Goal: Information Seeking & Learning: Learn about a topic

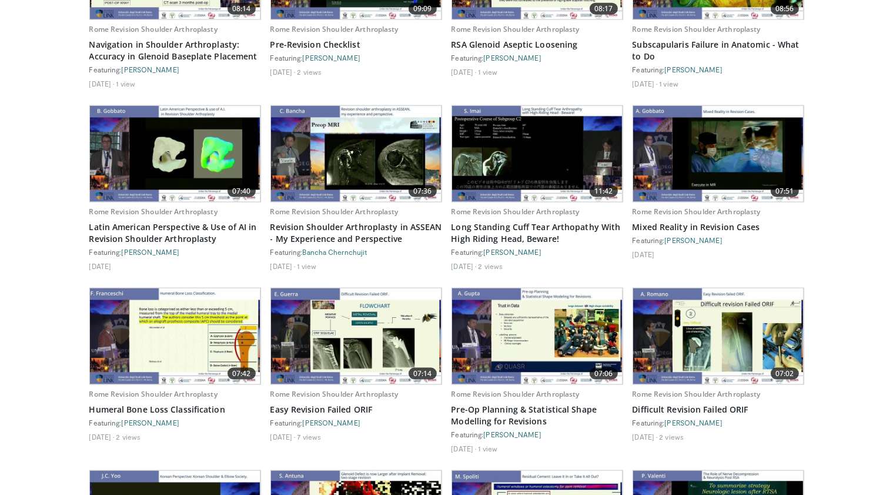
scroll to position [1612, 0]
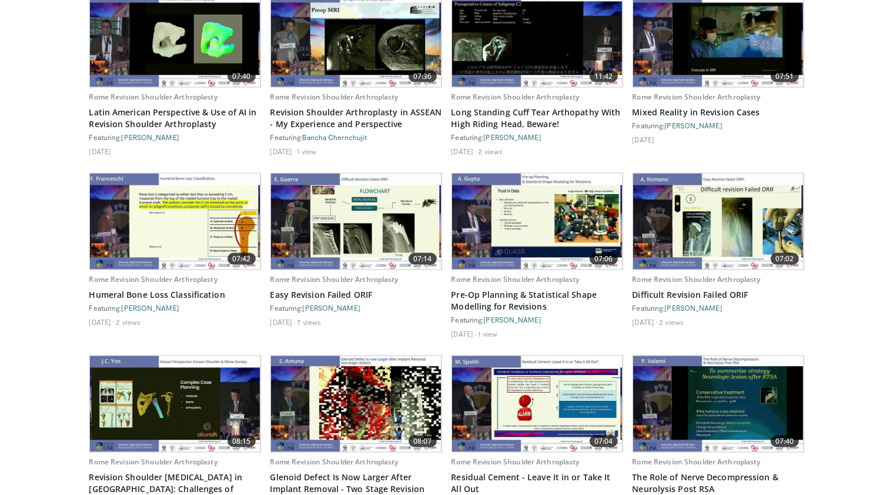
click at [315, 211] on img at bounding box center [356, 222] width 171 height 96
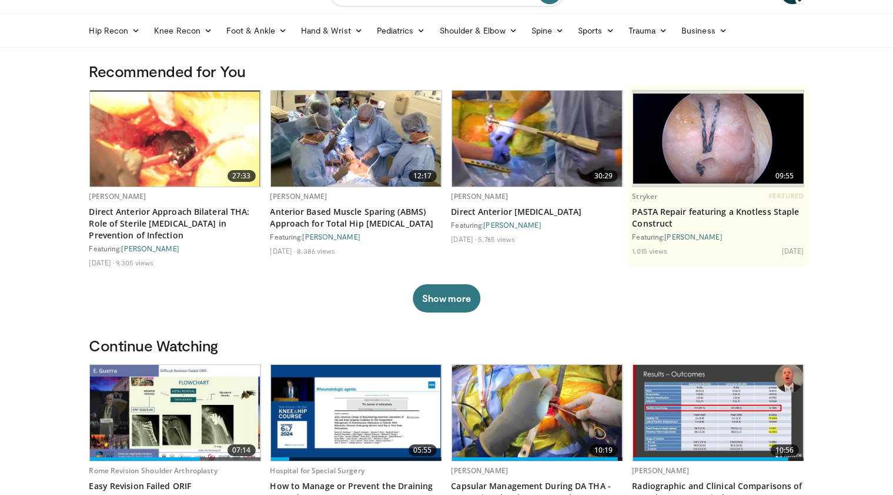
scroll to position [30, 0]
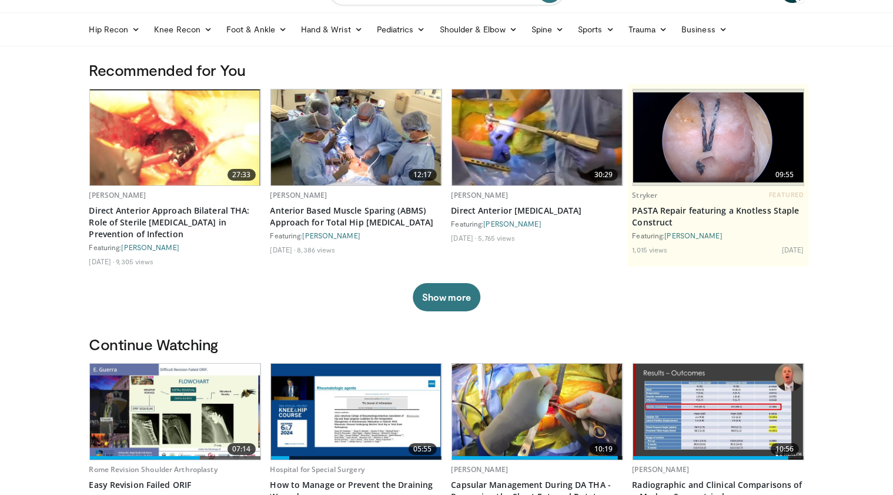
click at [331, 383] on img at bounding box center [356, 412] width 171 height 96
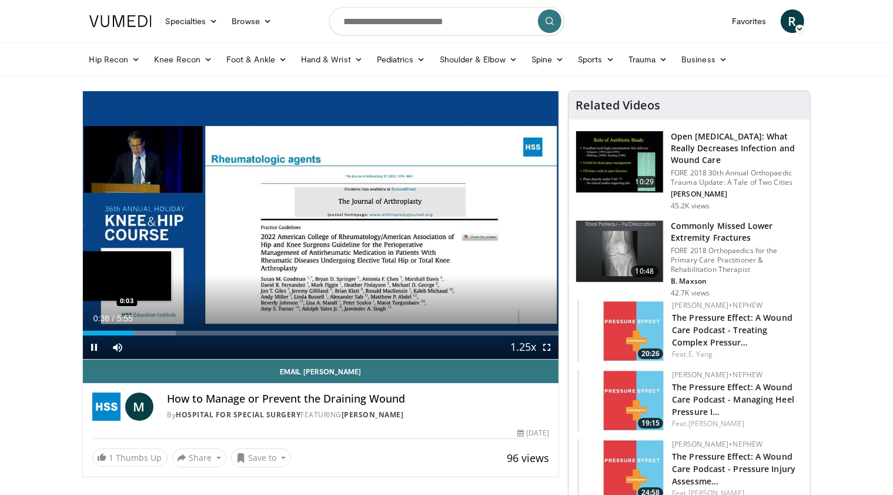
click at [87, 334] on div "Loaded : 19.55% 0:38 0:03" at bounding box center [321, 333] width 476 height 5
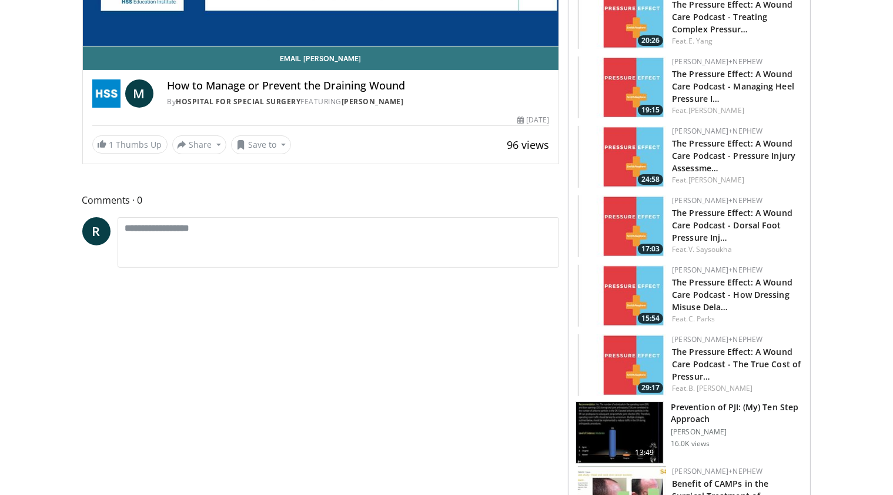
scroll to position [433, 0]
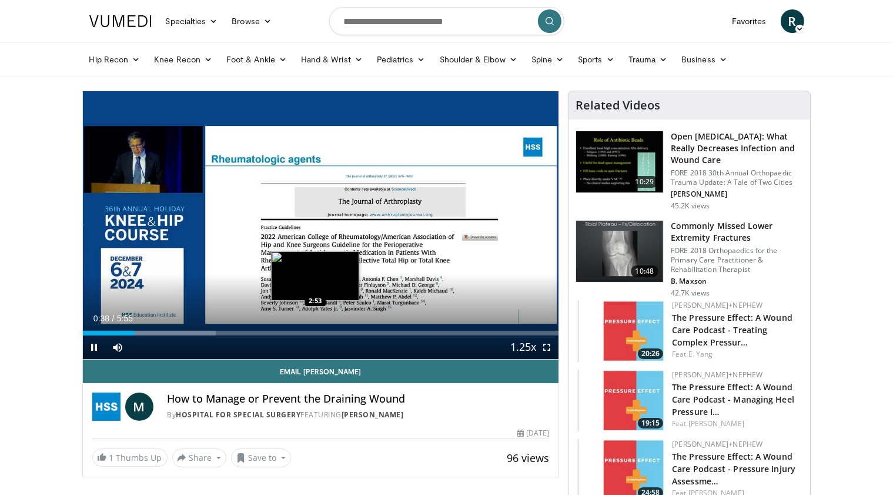
click at [315, 331] on div "Loaded : 27.92% 0:38 2:53" at bounding box center [321, 333] width 476 height 5
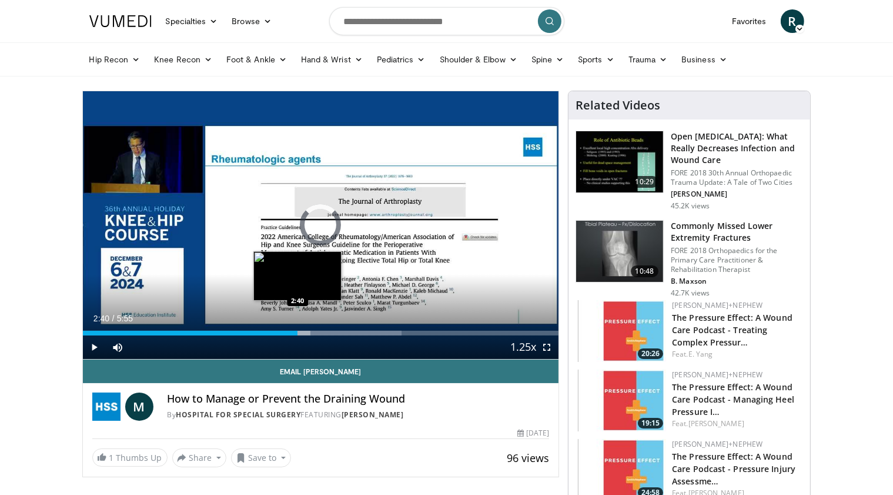
click at [298, 332] on div "Loaded : 67.01% 2:40 2:40" at bounding box center [321, 333] width 476 height 5
click at [282, 329] on div "Loaded : 64.22% 2:41 2:31" at bounding box center [321, 329] width 476 height 11
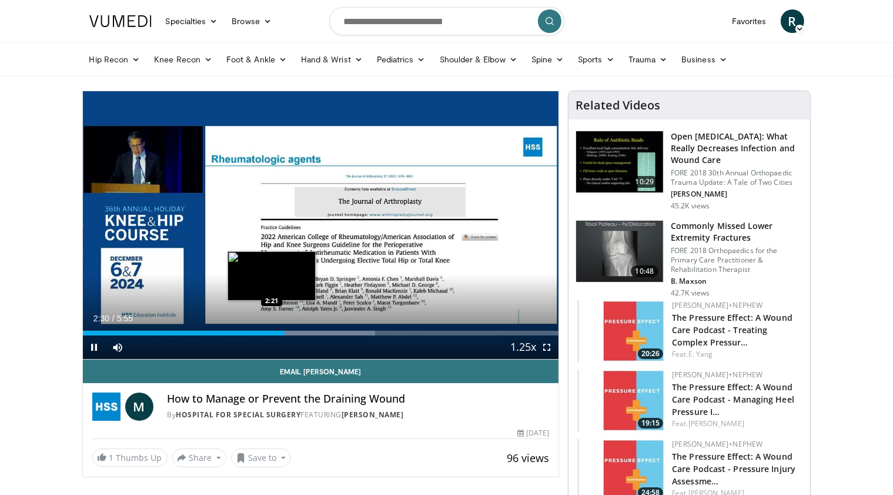
click at [271, 333] on div "2:30" at bounding box center [184, 333] width 202 height 5
click at [254, 332] on div "Loaded : 61.43% 2:07 2:08" at bounding box center [321, 333] width 476 height 5
click at [275, 335] on div "Progress Bar" at bounding box center [290, 333] width 92 height 5
click at [296, 334] on div "Progress Bar" at bounding box center [296, 333] width 105 height 5
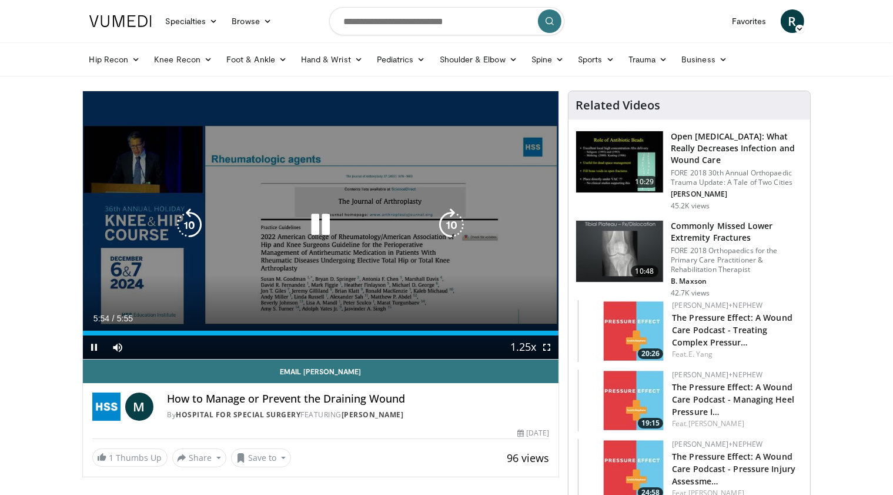
click at [316, 232] on icon "Video Player" at bounding box center [320, 224] width 33 height 33
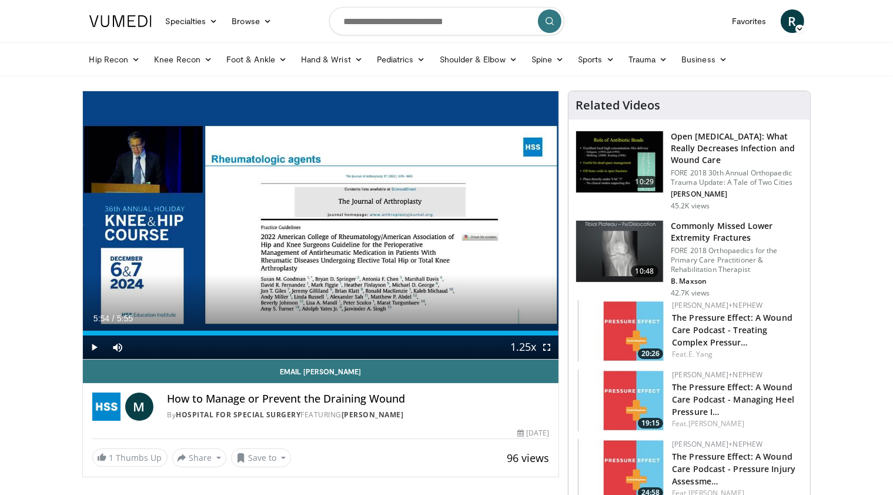
click at [743, 227] on h3 "Commonly Missed Lower Extremity Fractures" at bounding box center [737, 232] width 132 height 24
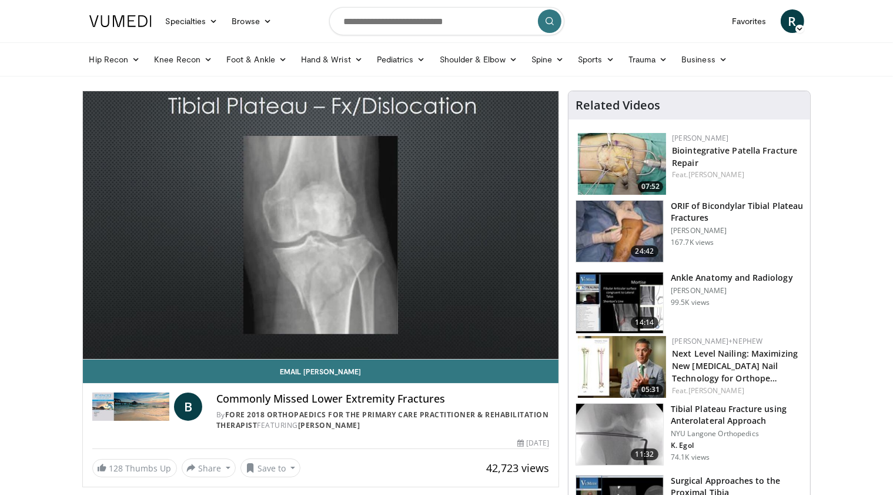
click at [118, 64] on link "Hip Recon" at bounding box center [114, 60] width 65 height 24
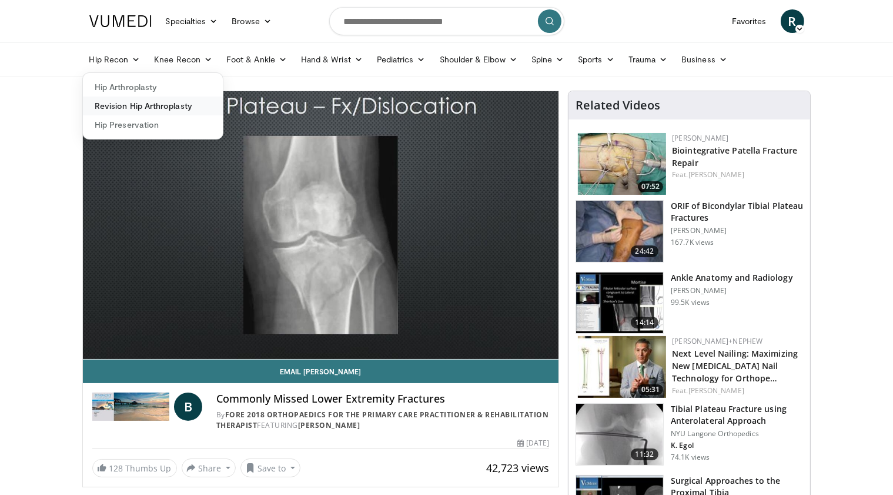
click at [128, 106] on link "Revision Hip Arthroplasty" at bounding box center [153, 105] width 140 height 19
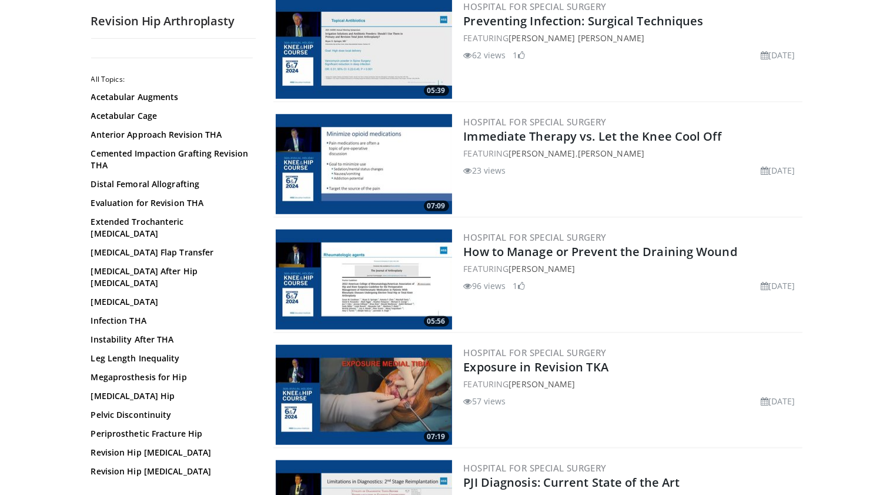
scroll to position [864, 0]
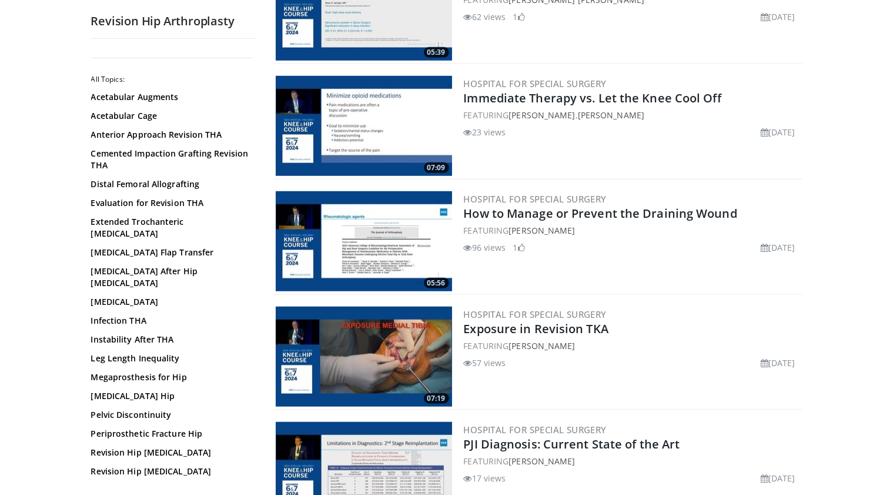
click at [339, 368] on img at bounding box center [364, 356] width 176 height 100
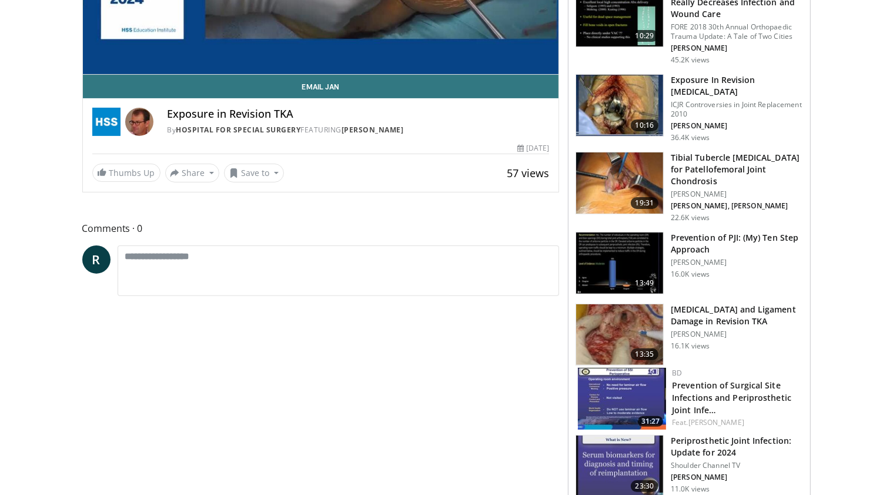
scroll to position [294, 0]
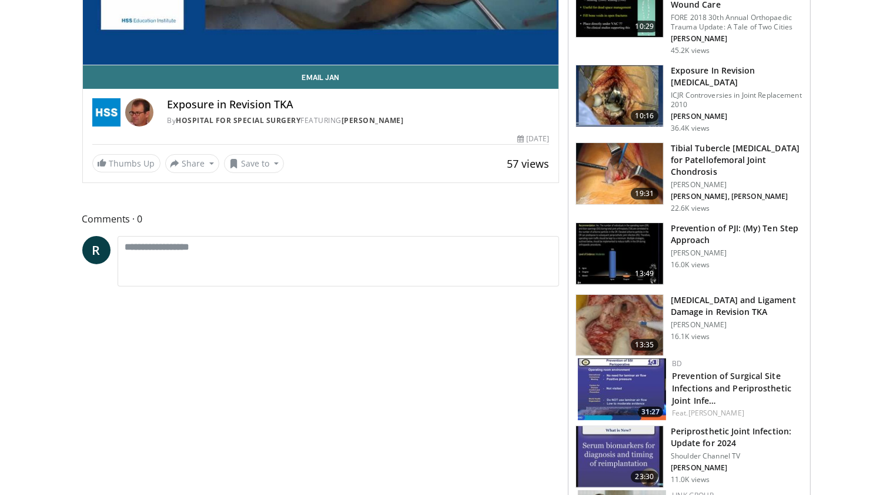
click at [605, 312] on img at bounding box center [619, 325] width 87 height 61
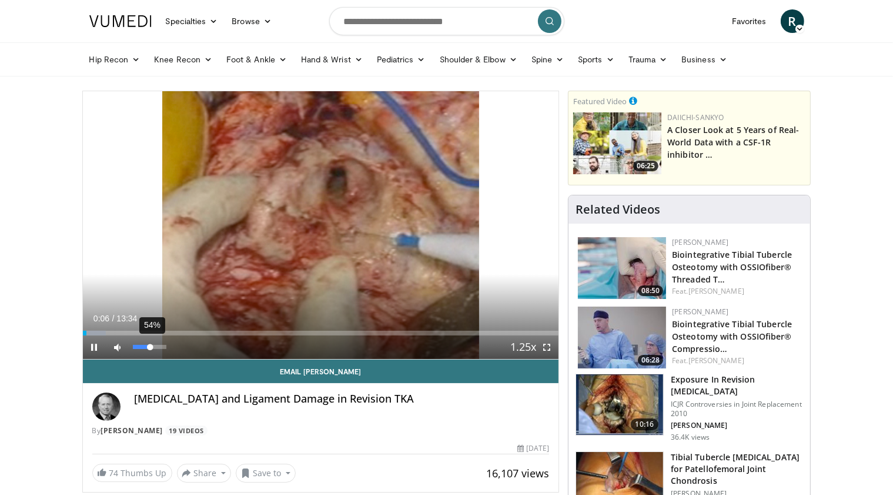
drag, startPoint x: 159, startPoint y: 348, endPoint x: 151, endPoint y: 348, distance: 8.8
click at [151, 348] on div "54%" at bounding box center [150, 347] width 34 height 4
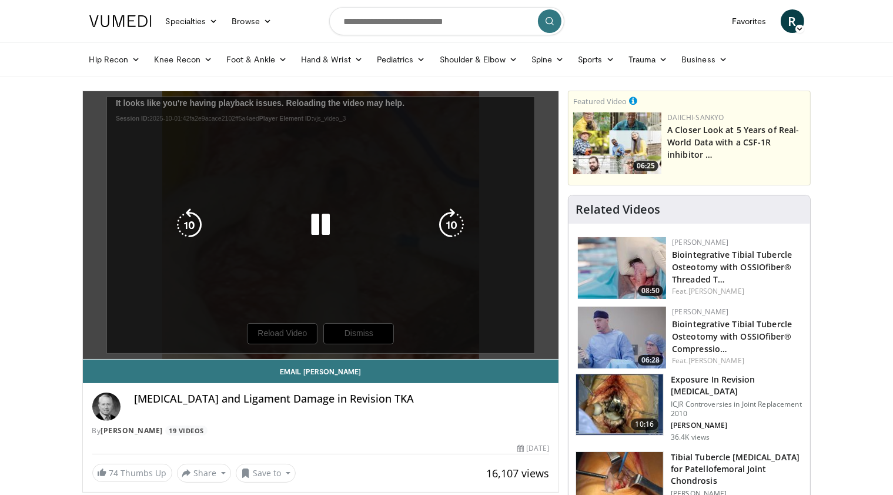
click at [281, 336] on div "10 seconds Tap to unmute" at bounding box center [321, 225] width 476 height 268
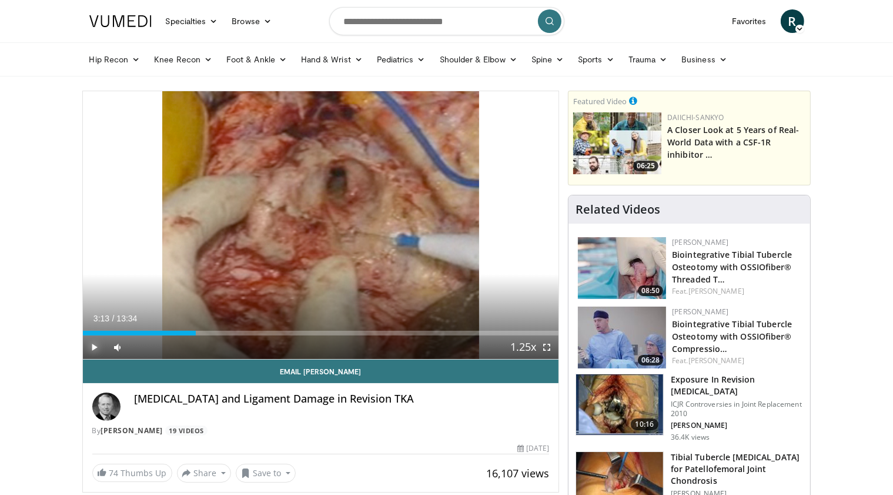
click at [98, 348] on span "Video Player" at bounding box center [95, 347] width 24 height 24
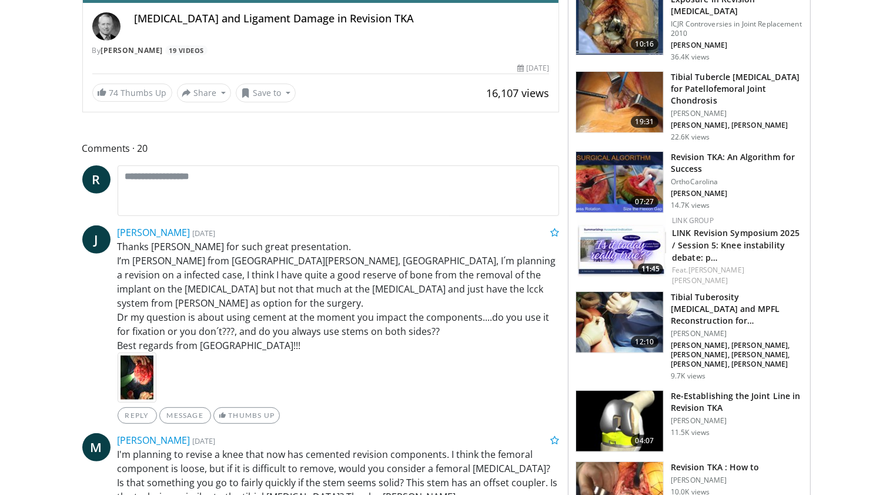
scroll to position [412, 0]
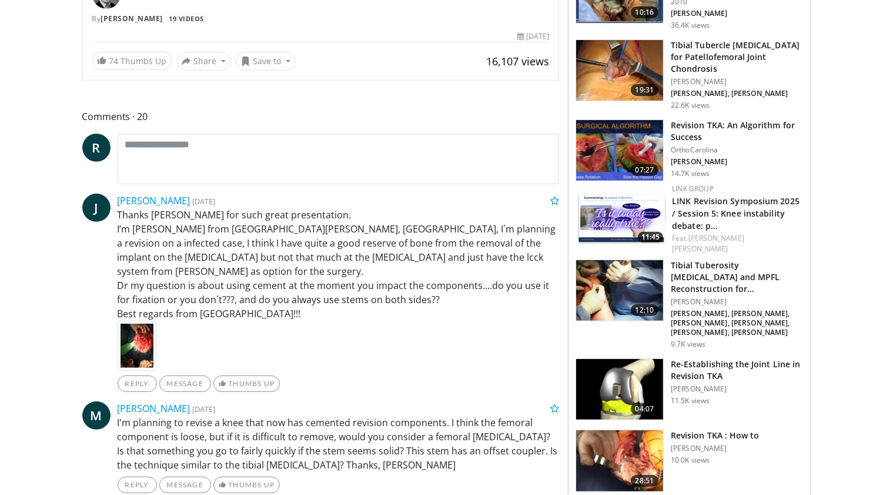
click at [606, 364] on img at bounding box center [619, 389] width 87 height 61
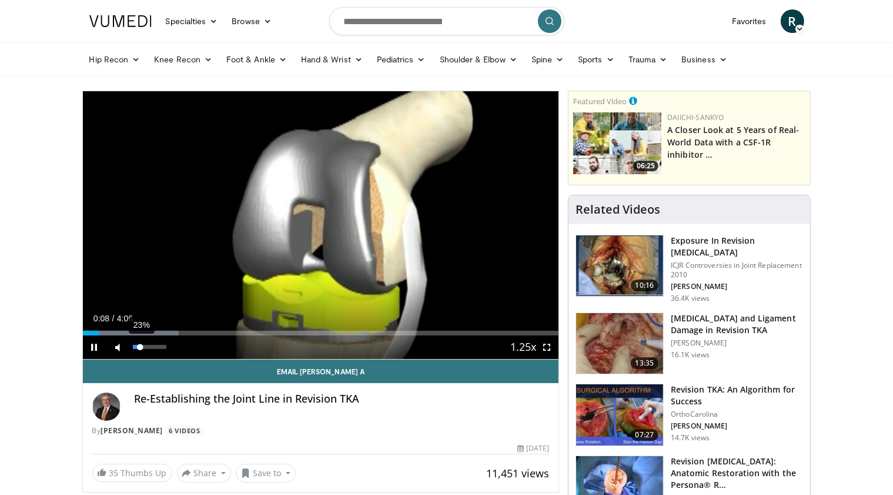
click at [140, 347] on div "23%" at bounding box center [150, 347] width 34 height 4
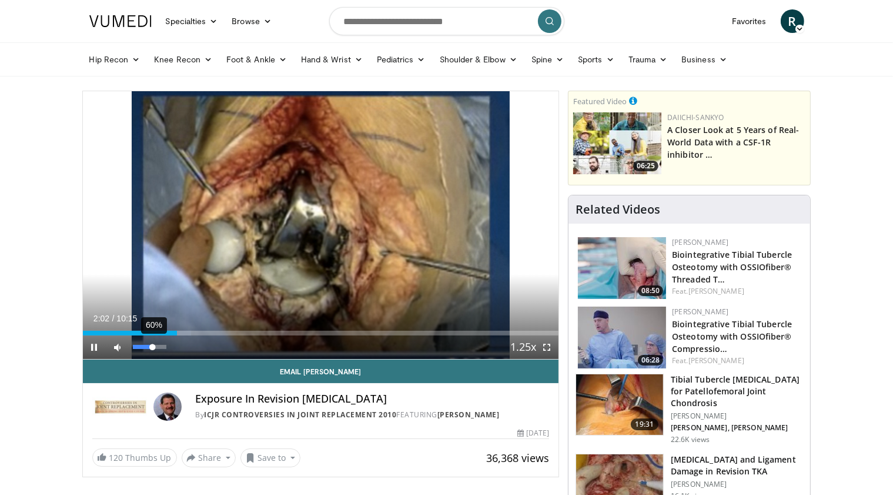
click at [153, 343] on div "60%" at bounding box center [149, 347] width 41 height 24
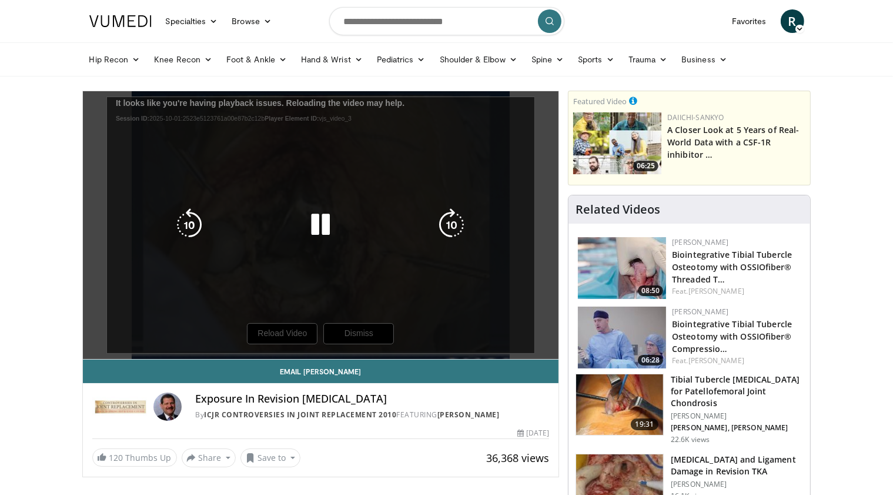
click at [273, 334] on div "10 seconds Tap to unmute" at bounding box center [321, 225] width 476 height 268
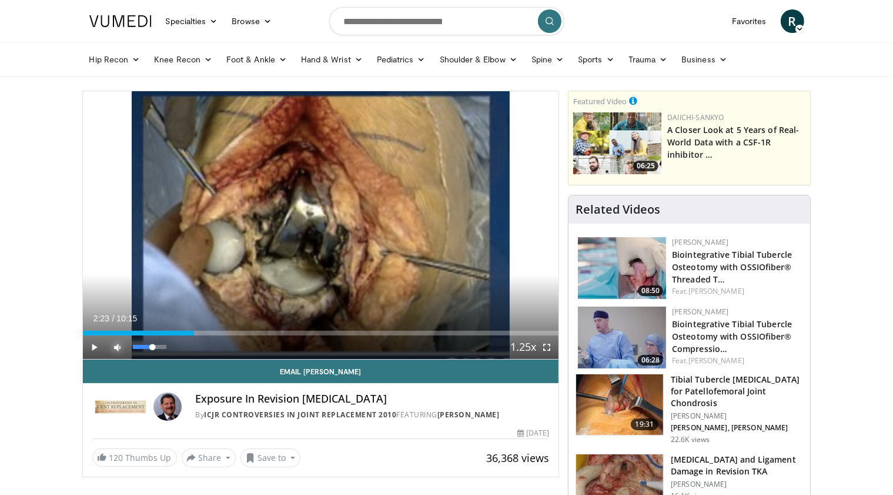
click at [107, 341] on span "Video Player" at bounding box center [118, 347] width 24 height 24
click at [95, 347] on span "Video Player" at bounding box center [95, 347] width 24 height 24
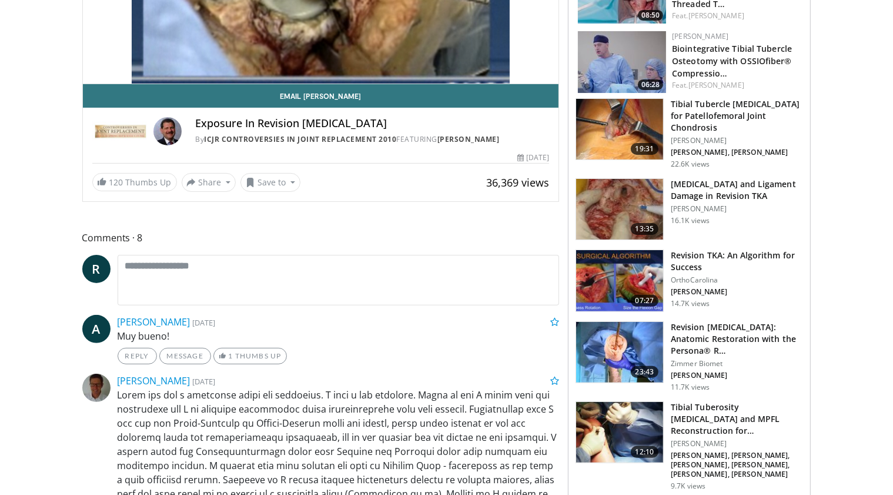
scroll to position [294, 0]
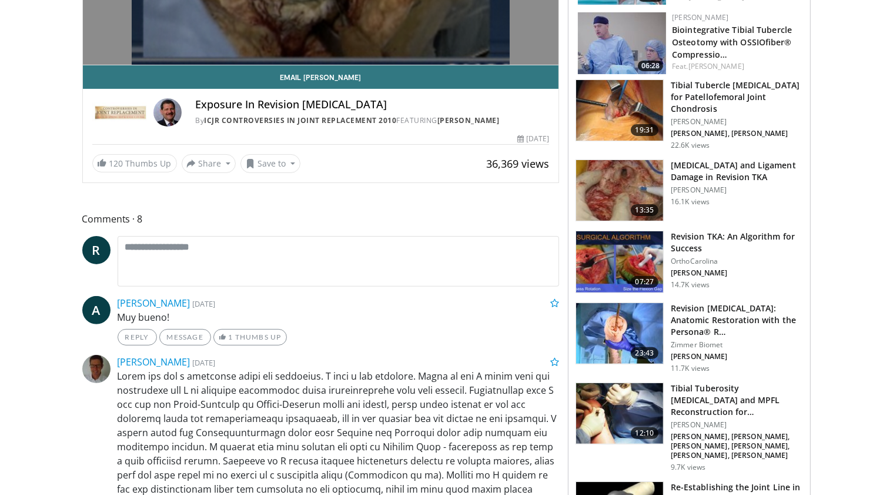
click at [146, 74] on div "Volume Level" at bounding box center [140, 76] width 14 height 4
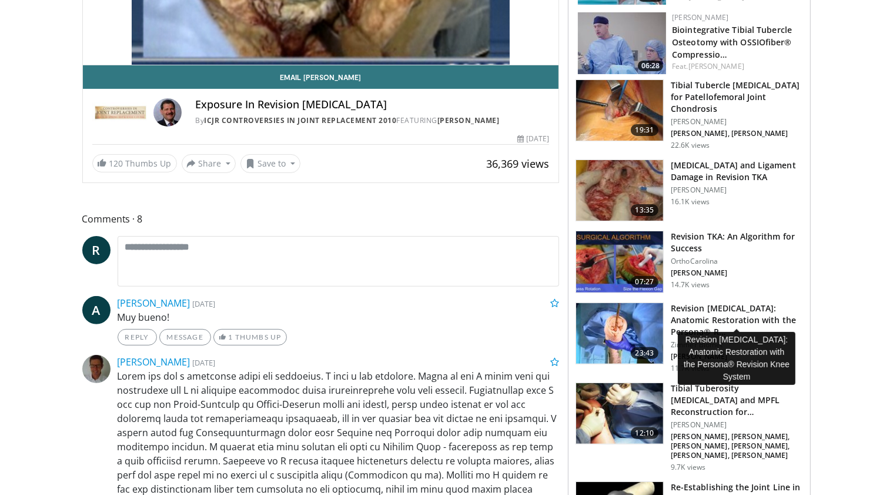
click at [739, 302] on h3 "Revision [MEDICAL_DATA]: Anatomic Restoration with the Persona® R…" at bounding box center [737, 319] width 132 height 35
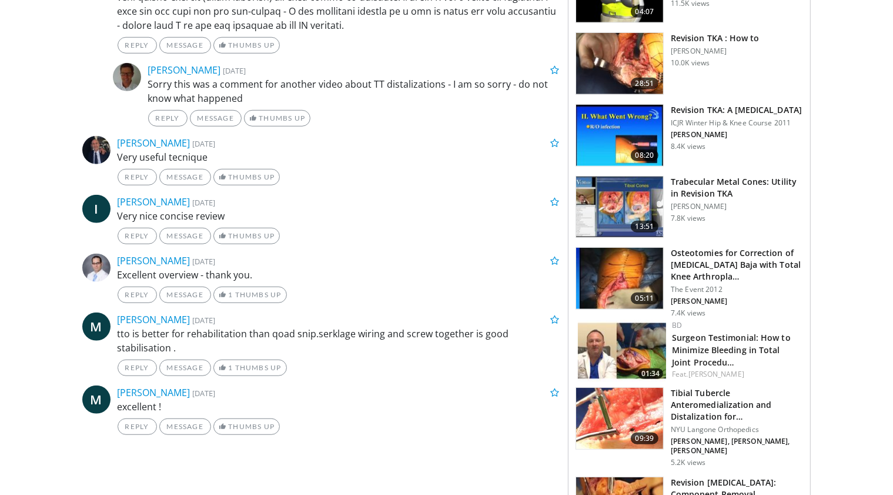
scroll to position [823, 0]
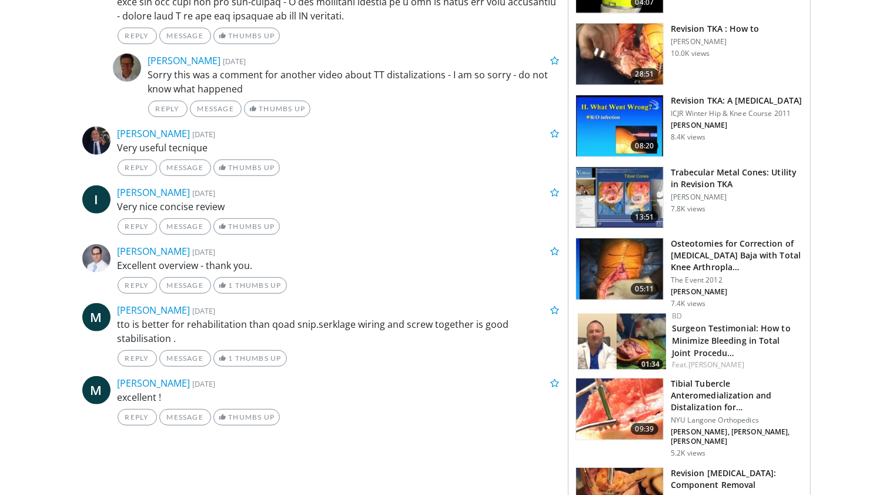
click at [593, 95] on img at bounding box center [619, 125] width 87 height 61
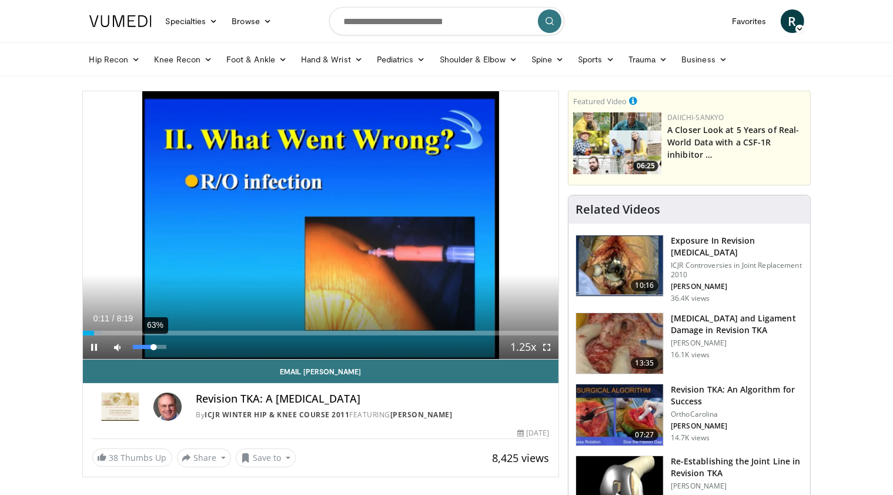
drag, startPoint x: 154, startPoint y: 348, endPoint x: 162, endPoint y: 348, distance: 8.2
click at [162, 348] on div "63%" at bounding box center [150, 347] width 34 height 4
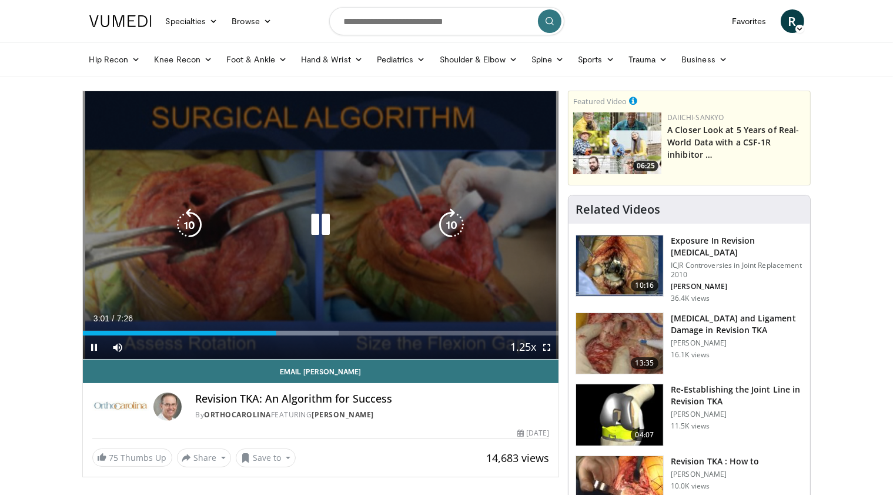
click at [318, 224] on icon "Video Player" at bounding box center [320, 224] width 33 height 33
